Goal: Find specific page/section: Find specific page/section

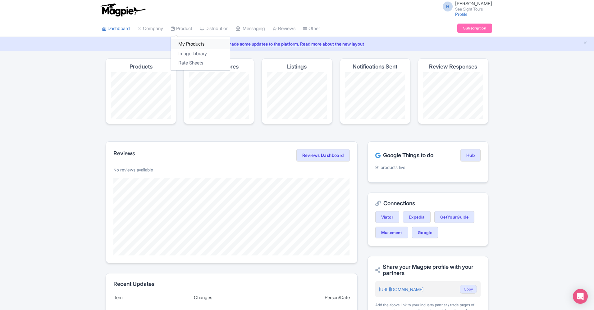
click at [187, 44] on link "My Products" at bounding box center [200, 44] width 59 height 10
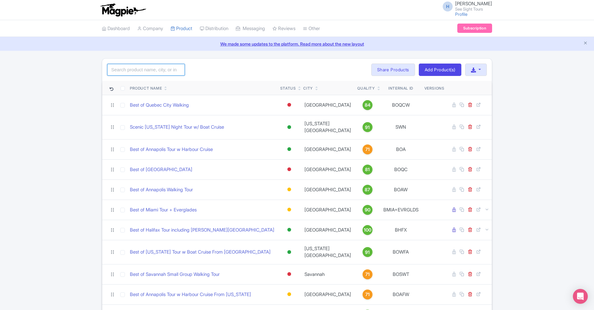
click at [159, 66] on input "search" at bounding box center [146, 70] width 78 height 12
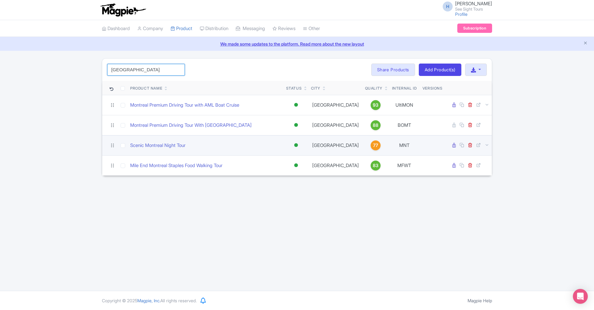
type input "[GEOGRAPHIC_DATA]"
click at [221, 143] on div "Scenic Montreal Night Tour" at bounding box center [205, 145] width 151 height 7
